Goal: Find specific page/section

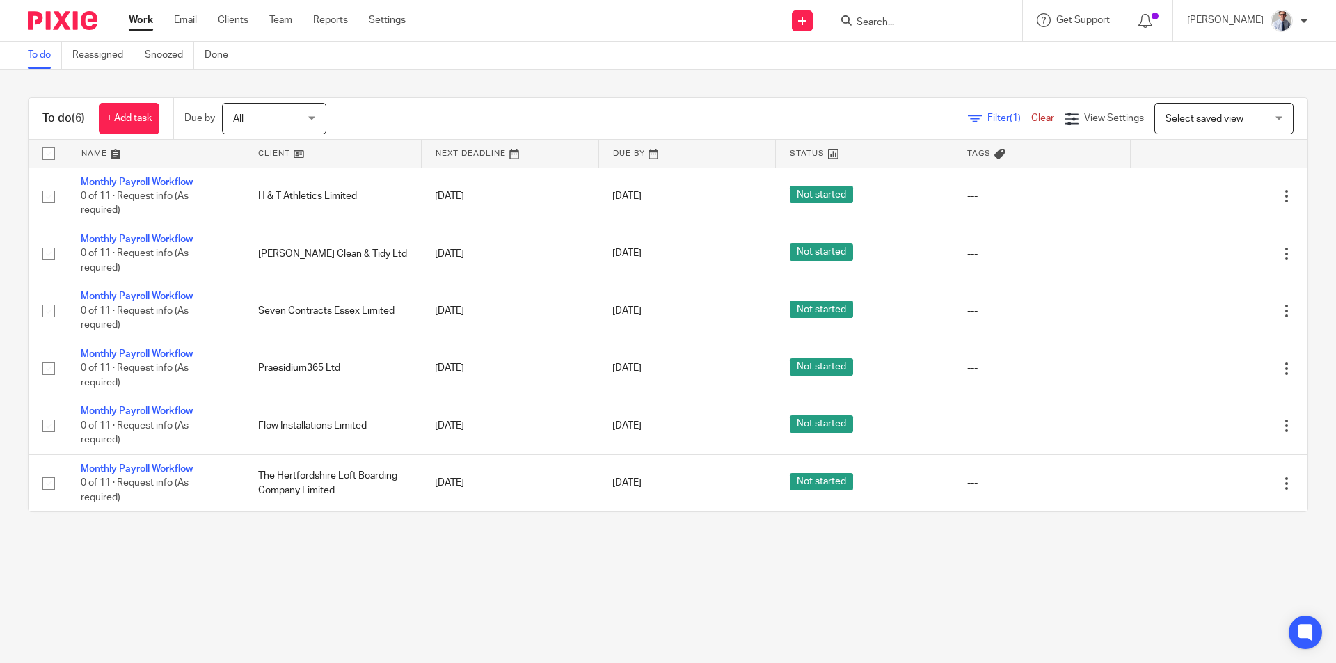
click at [943, 14] on form at bounding box center [929, 20] width 148 height 17
click at [894, 19] on input "Search" at bounding box center [917, 23] width 125 height 13
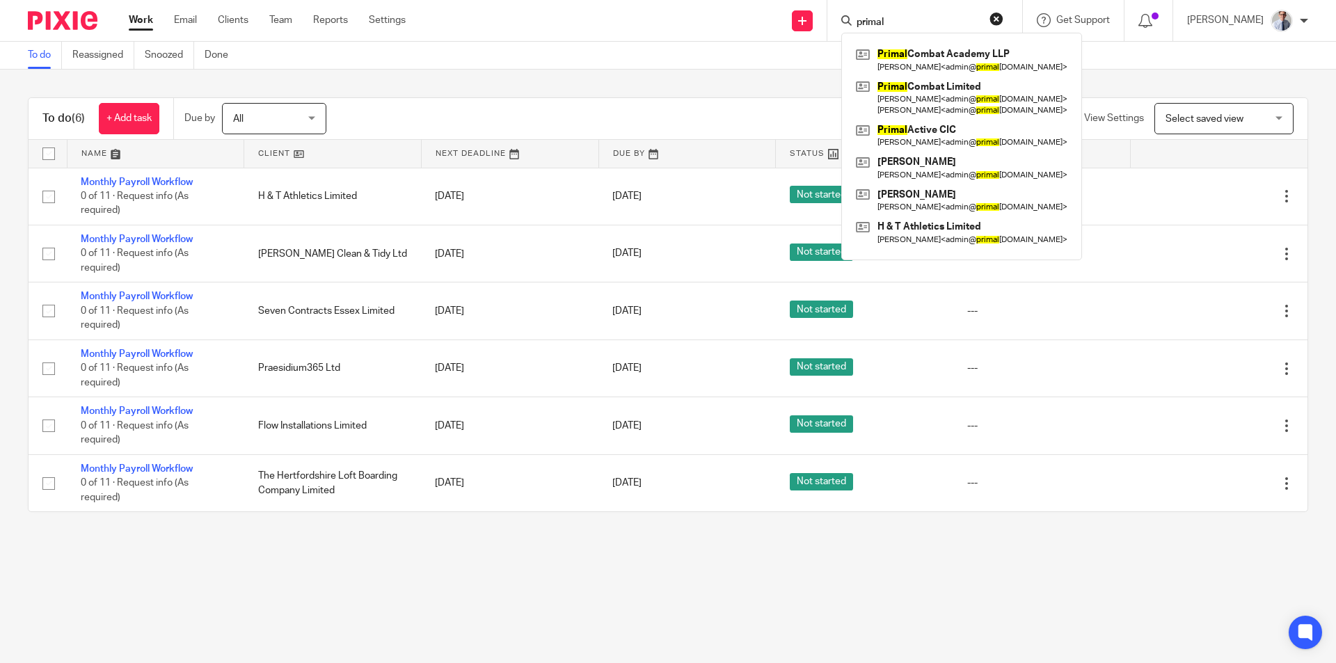
type input "primal"
click button "submit" at bounding box center [0, 0] width 0 height 0
click at [939, 56] on link at bounding box center [961, 60] width 218 height 32
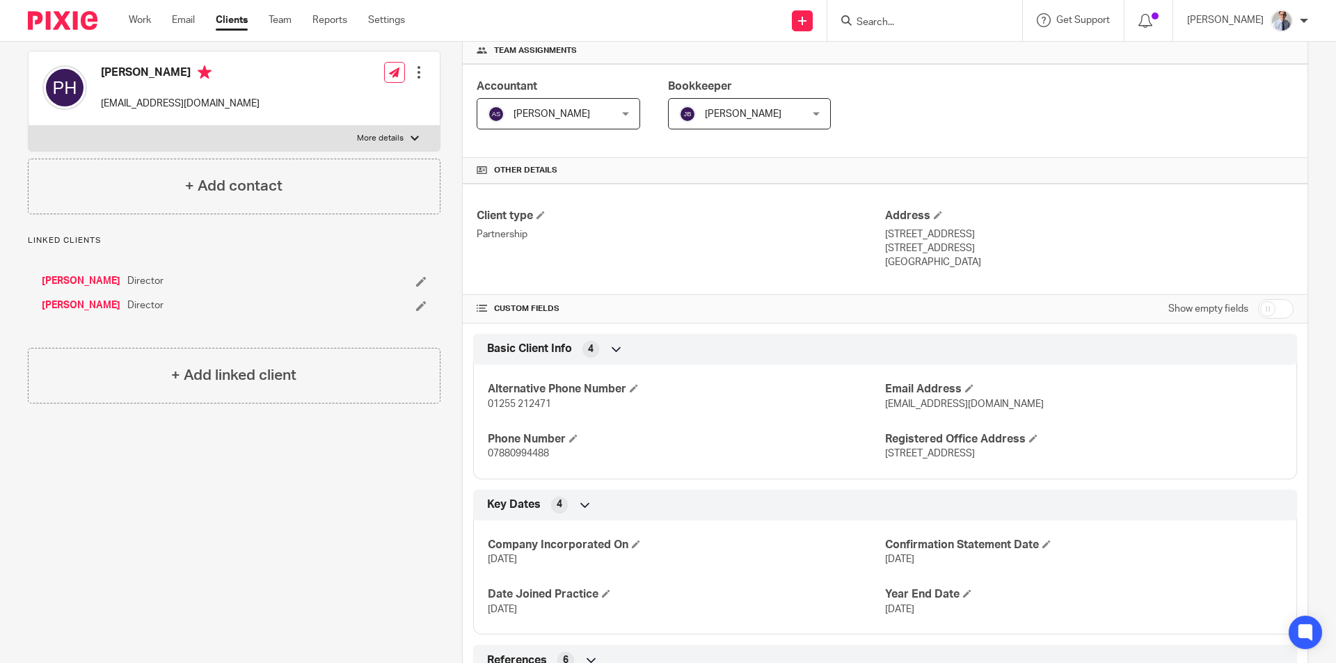
scroll to position [70, 0]
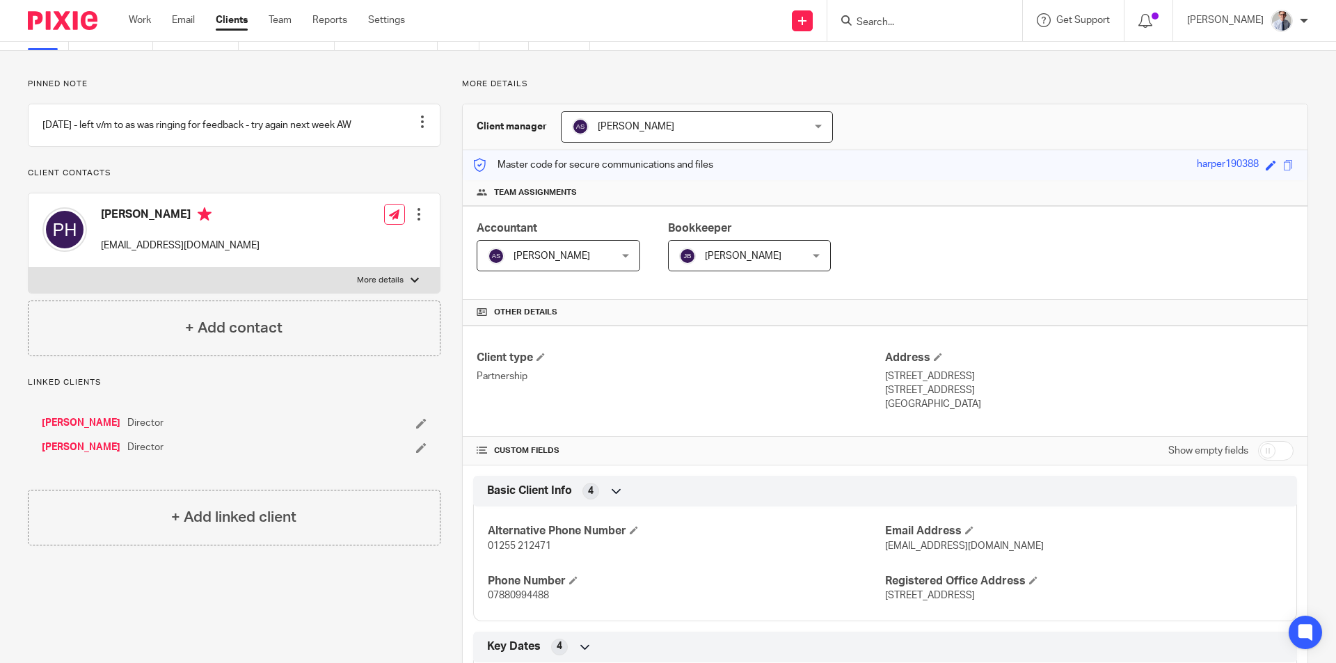
click at [955, 29] on form at bounding box center [929, 20] width 148 height 17
click at [900, 22] on input "Search" at bounding box center [917, 23] width 125 height 13
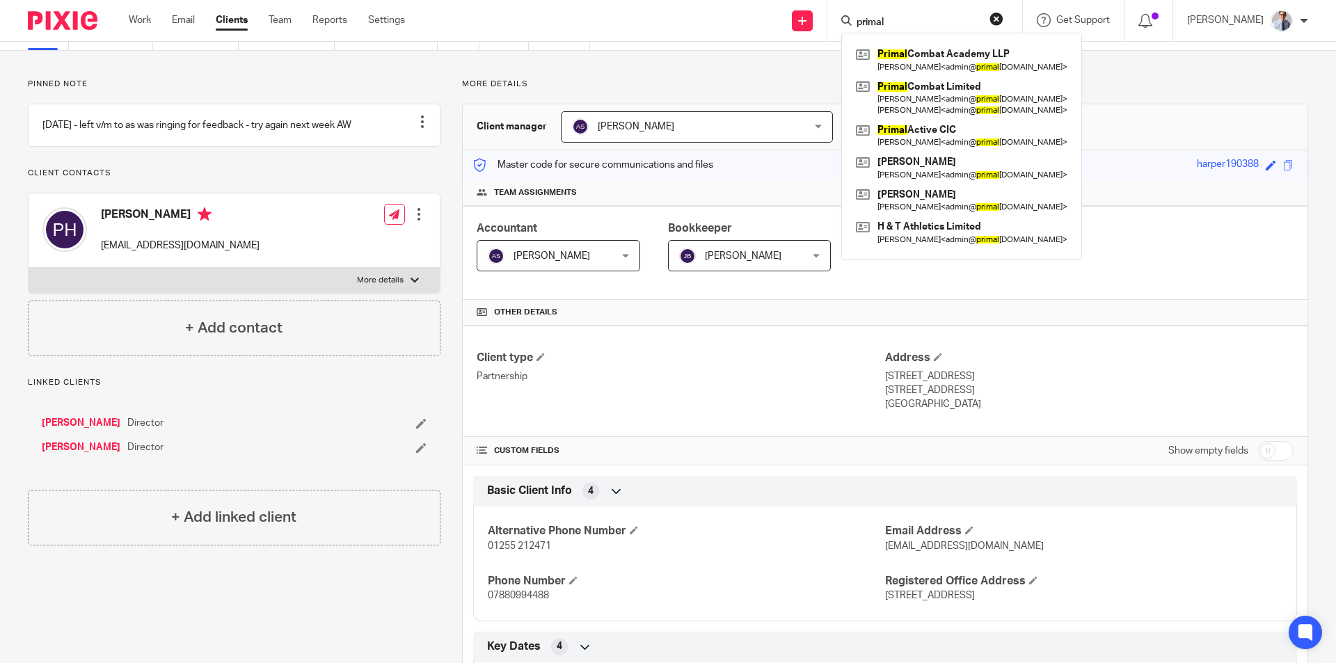
type input "primal"
click at [143, 19] on link "Work" at bounding box center [140, 20] width 22 height 14
